Goal: Complete application form: Complete application form

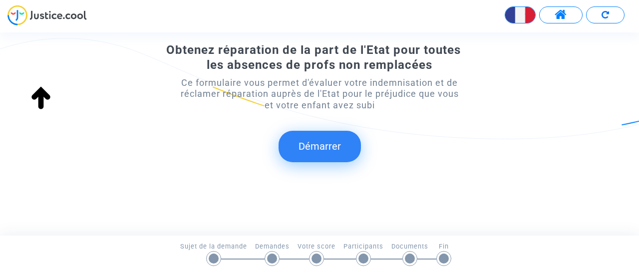
scroll to position [154, 0]
click at [307, 143] on button "Démarrer" at bounding box center [320, 145] width 82 height 31
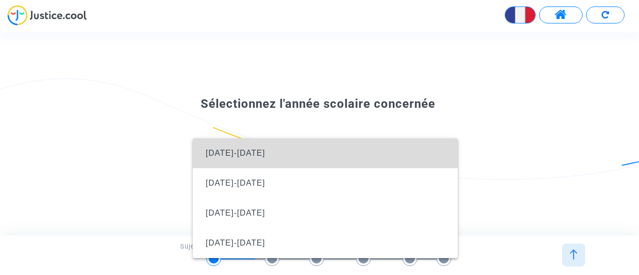
click at [256, 153] on span "[DATE]-[DATE]" at bounding box center [325, 153] width 249 height 30
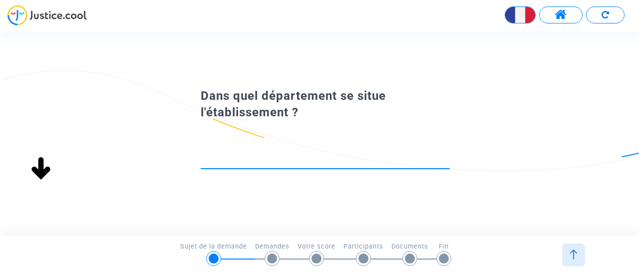
scroll to position [0, 0]
click at [265, 160] on input at bounding box center [325, 160] width 249 height 10
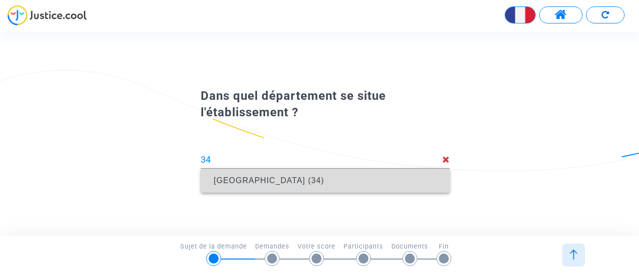
click at [317, 182] on span "[GEOGRAPHIC_DATA] (34)" at bounding box center [325, 181] width 233 height 28
type input "[GEOGRAPHIC_DATA] (34)"
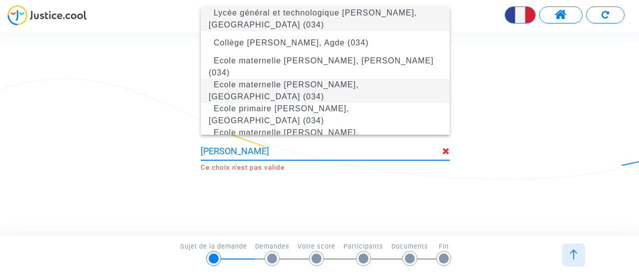
click at [341, 93] on span "Ecole maternelle [PERSON_NAME], [GEOGRAPHIC_DATA] (034)" at bounding box center [325, 91] width 233 height 40
type input "Ecole maternelle [PERSON_NAME], [GEOGRAPHIC_DATA] (034)"
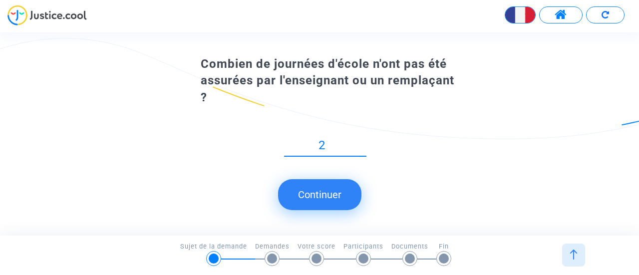
type input "2"
click at [343, 193] on button "Continuer" at bounding box center [319, 194] width 83 height 31
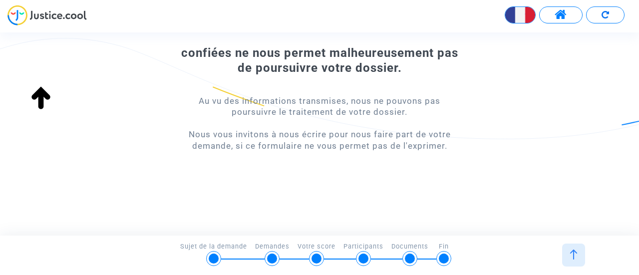
scroll to position [96, 0]
